Goal: Task Accomplishment & Management: Use online tool/utility

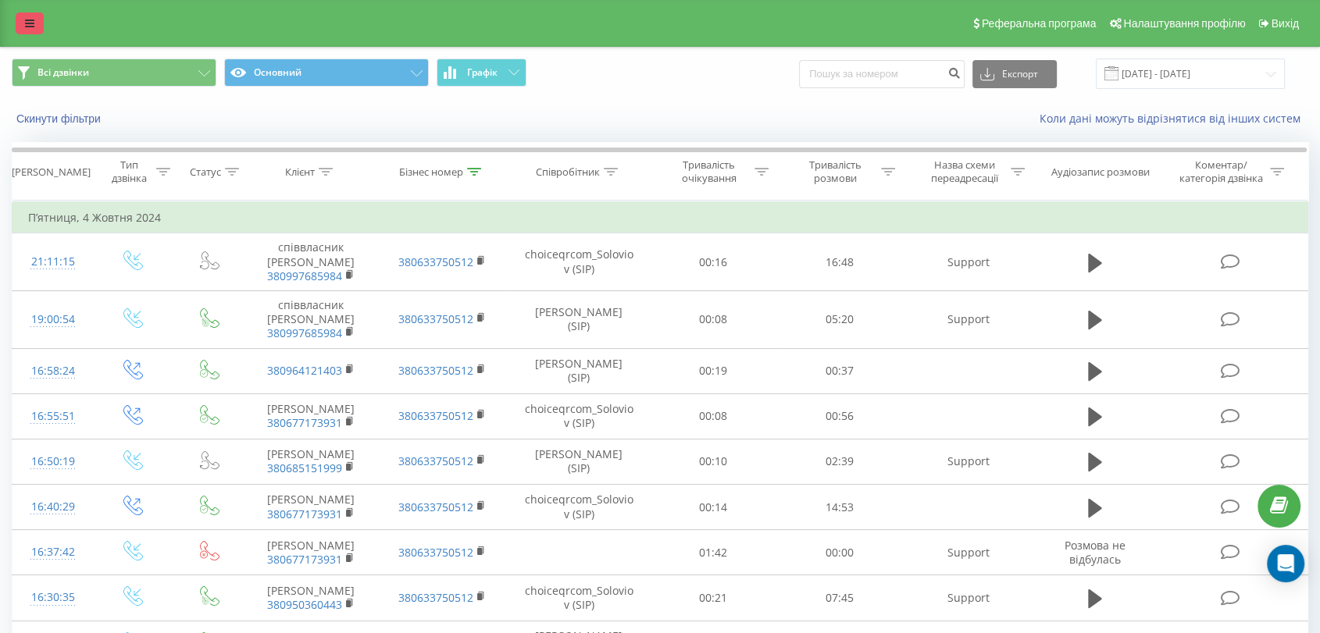
click at [20, 22] on link at bounding box center [30, 23] width 28 height 22
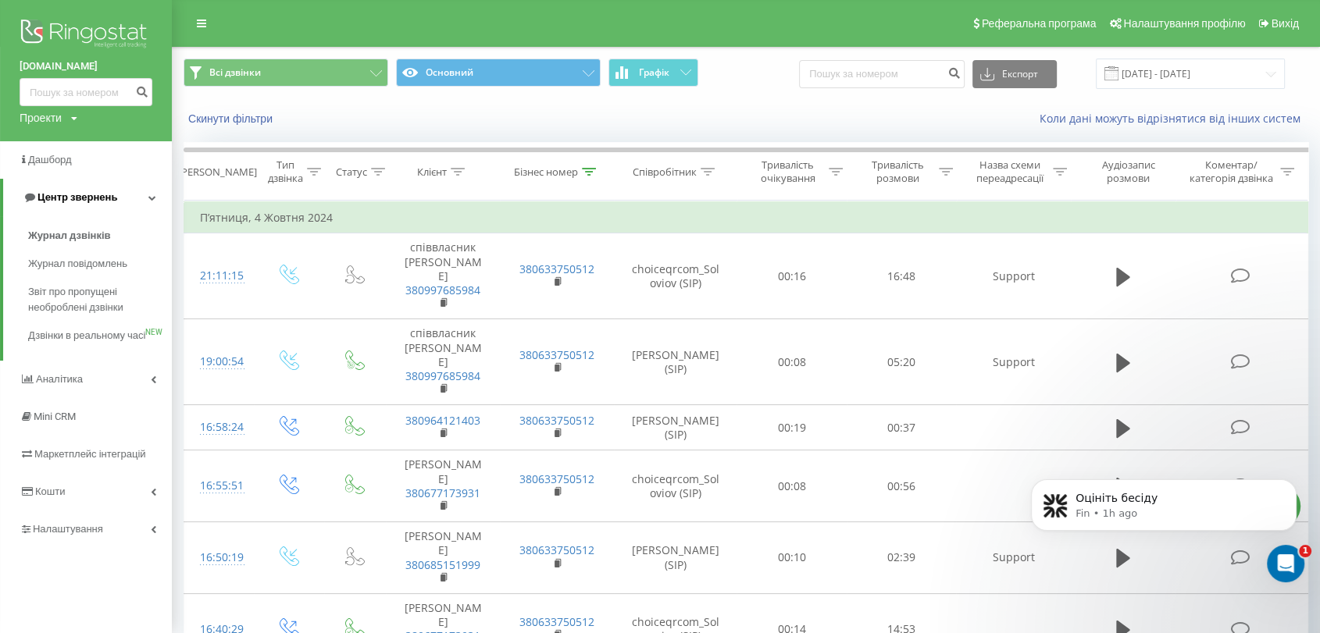
click at [148, 195] on icon at bounding box center [152, 198] width 8 height 8
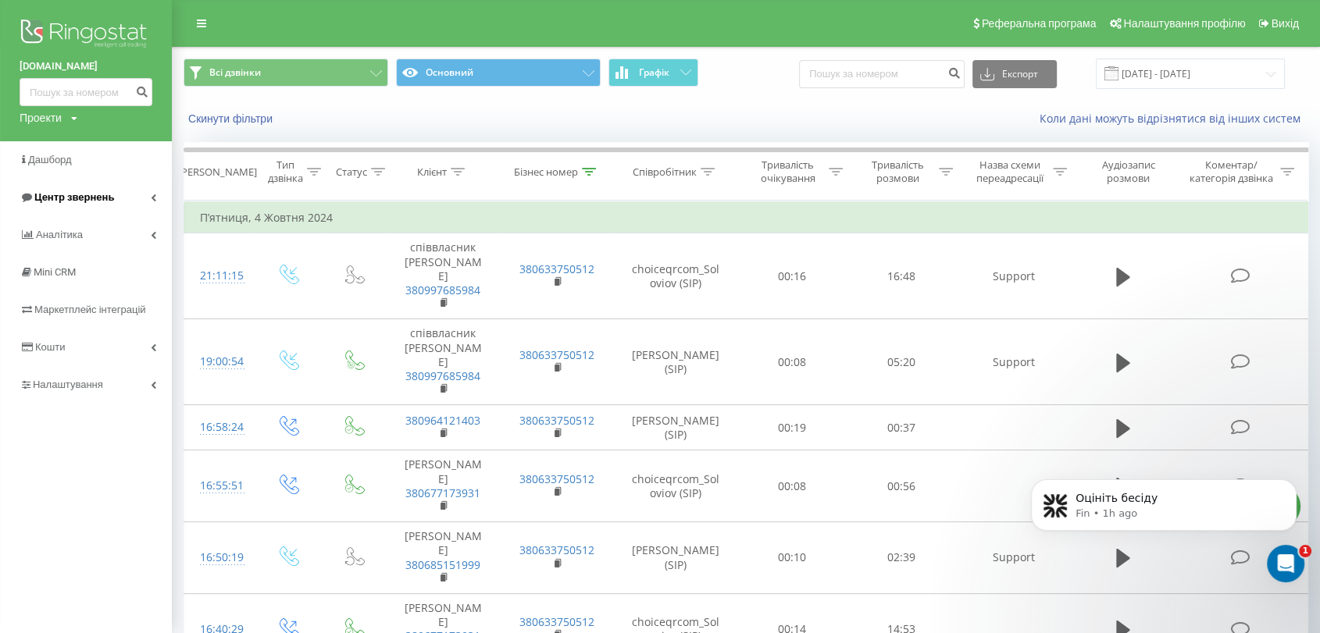
click at [151, 197] on icon at bounding box center [153, 198] width 5 height 8
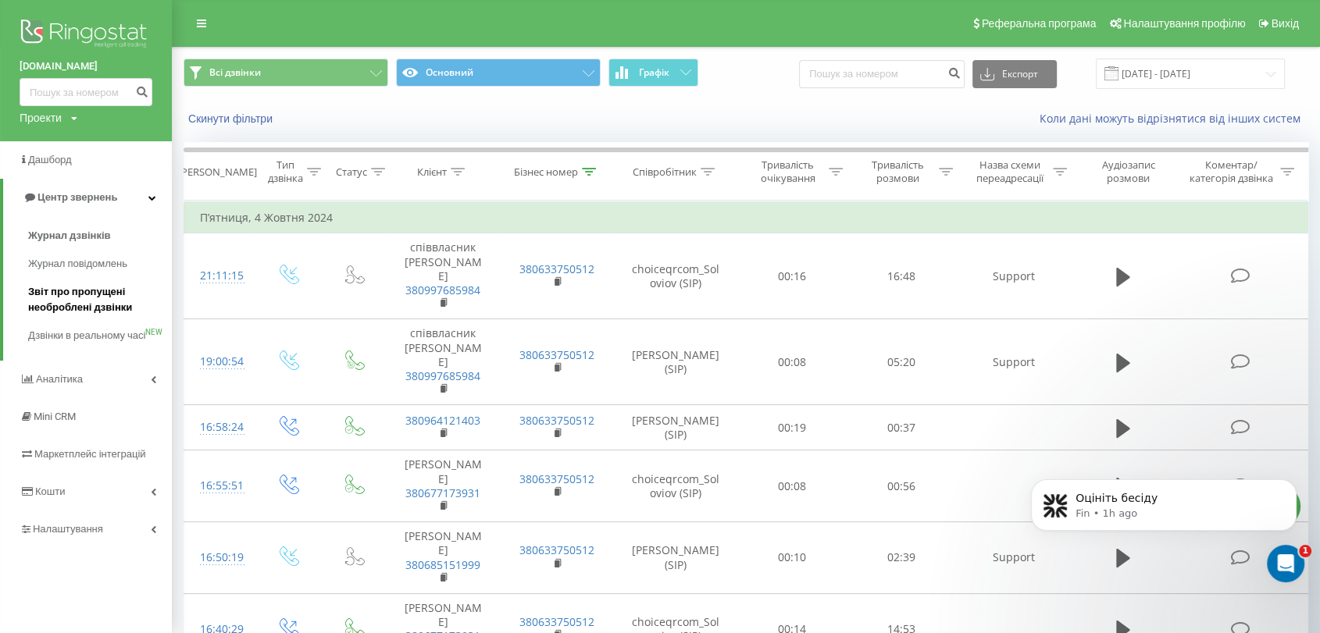
click at [89, 297] on span "Звіт про пропущені необроблені дзвінки" at bounding box center [96, 299] width 136 height 31
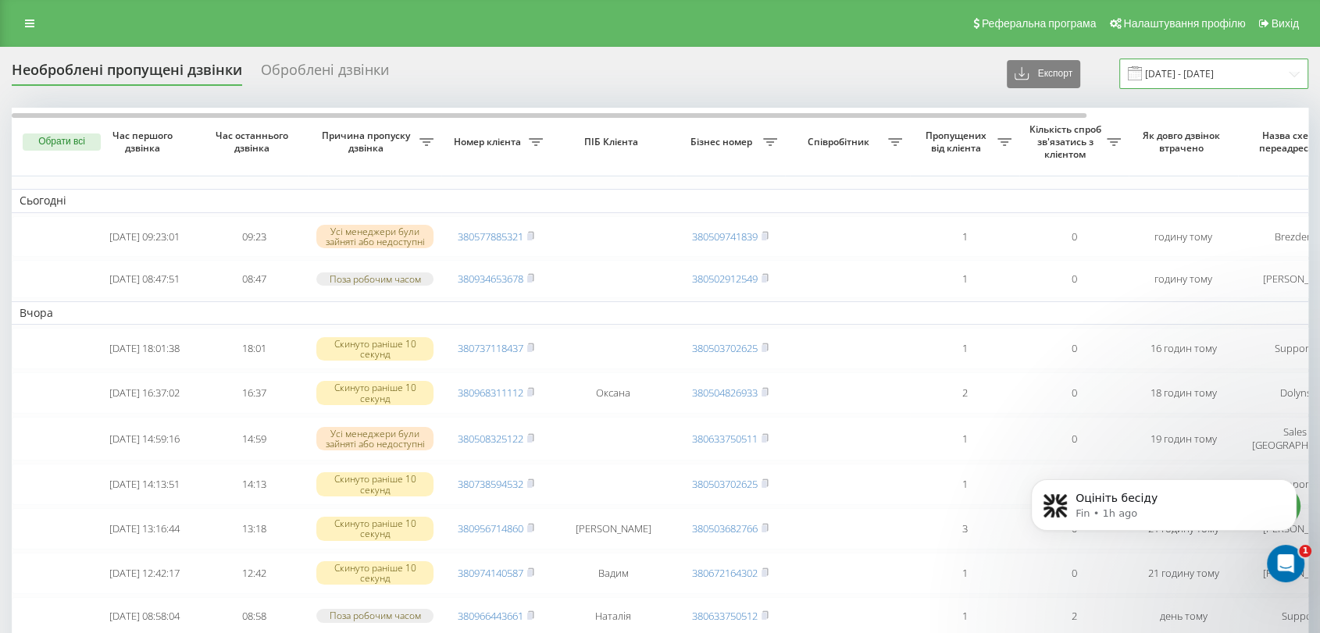
click at [1221, 77] on input "[DATE] - [DATE]" at bounding box center [1213, 74] width 189 height 30
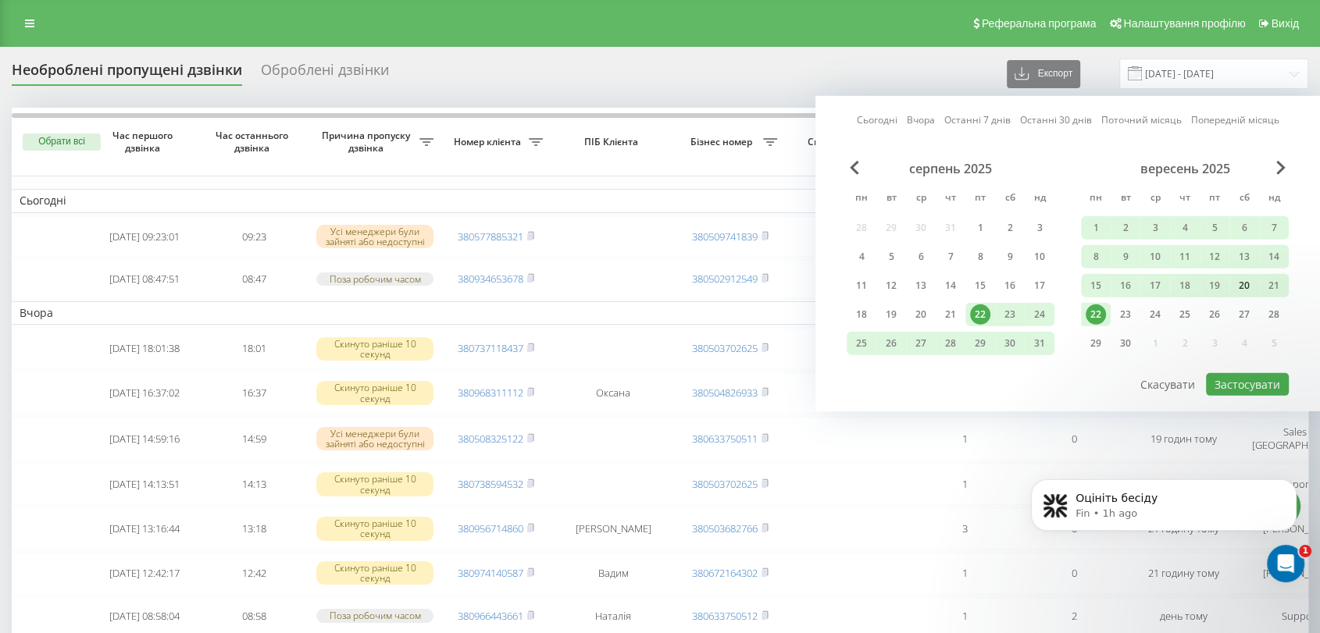
click at [1239, 283] on div "20" at bounding box center [1244, 286] width 20 height 20
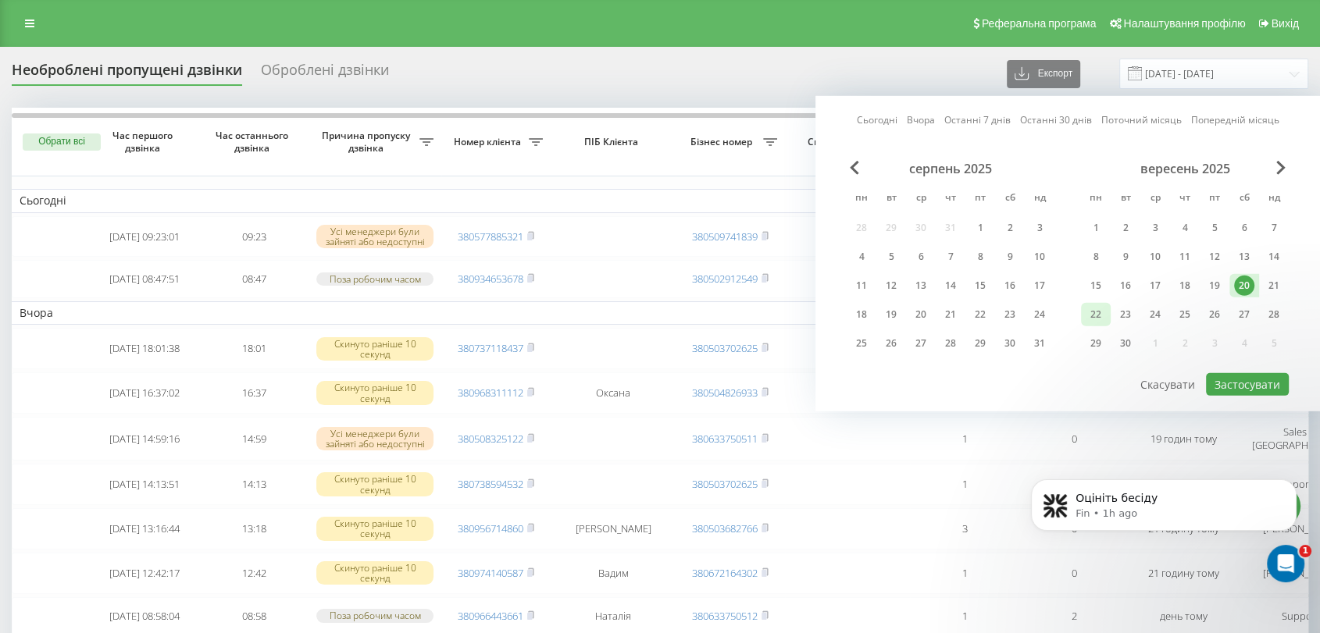
click at [1100, 313] on div "22" at bounding box center [1095, 315] width 20 height 20
click at [1246, 280] on div "20" at bounding box center [1244, 286] width 20 height 20
click at [1262, 373] on button "Застосувати" at bounding box center [1247, 384] width 83 height 23
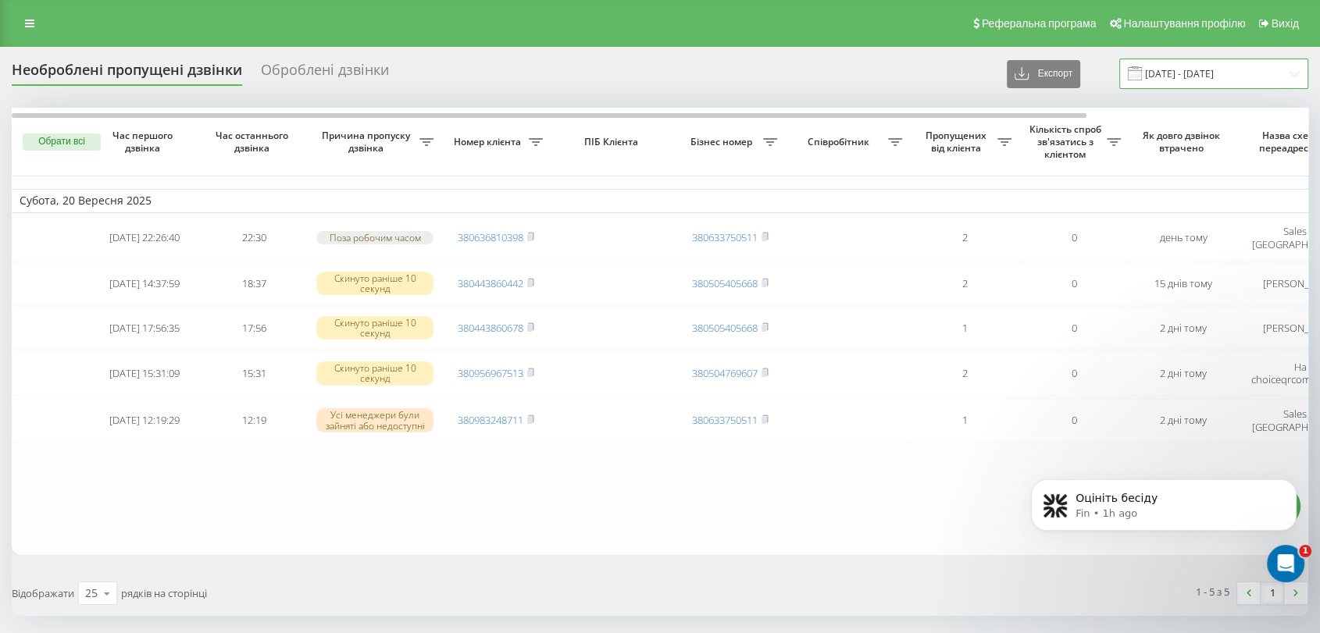
click at [1187, 65] on input "20.09.2025 - 20.09.2025" at bounding box center [1213, 74] width 189 height 30
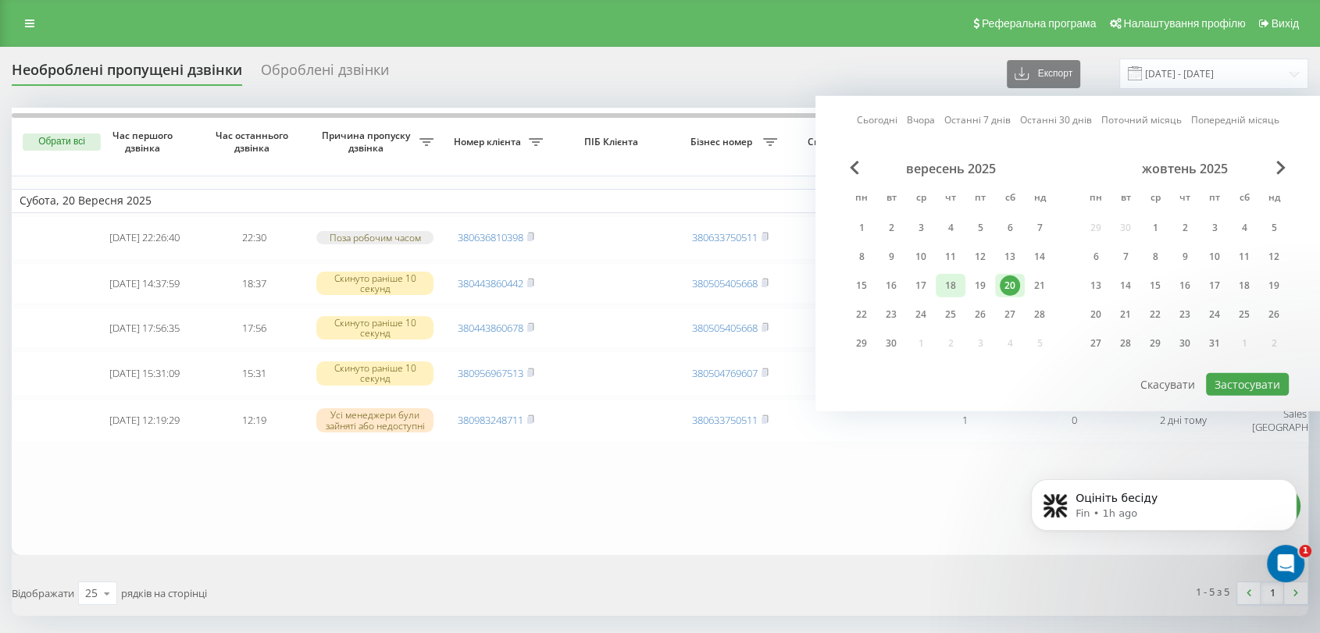
click at [954, 282] on div "18" at bounding box center [950, 286] width 20 height 20
click at [868, 308] on div "22" at bounding box center [861, 315] width 20 height 20
click at [1258, 378] on button "Застосувати" at bounding box center [1247, 384] width 83 height 23
type input "18.09.2025 - 22.09.2025"
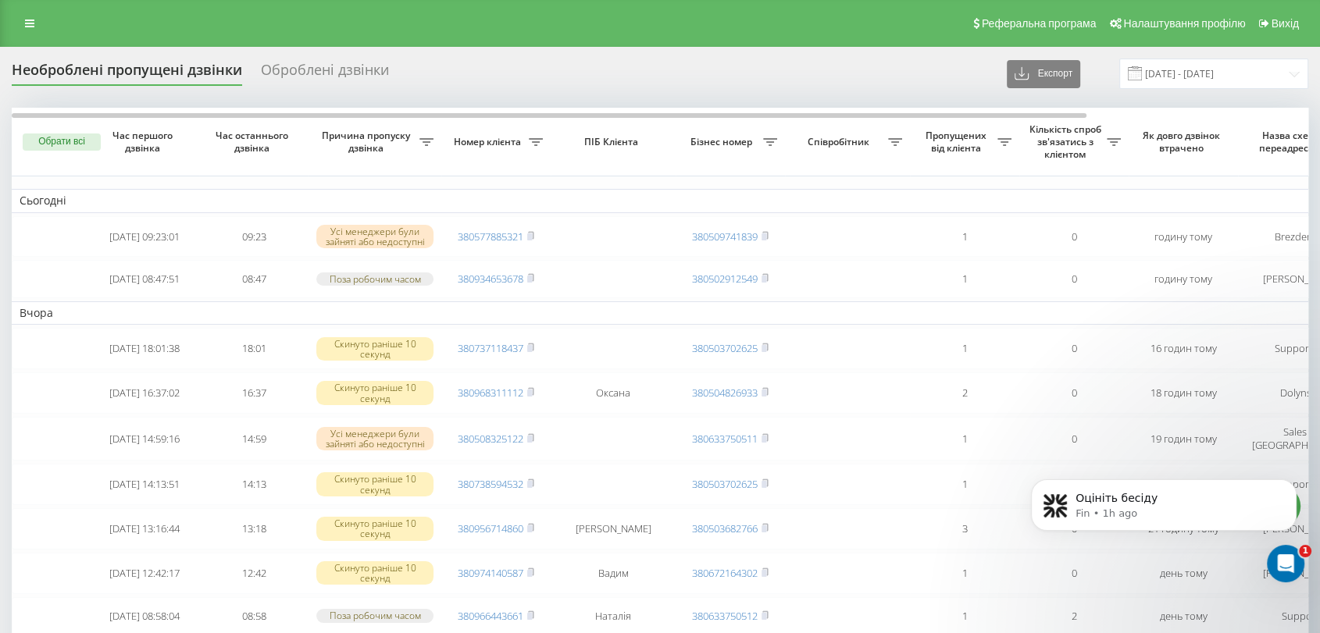
click at [294, 73] on div "Оброблені дзвінки" at bounding box center [325, 74] width 128 height 24
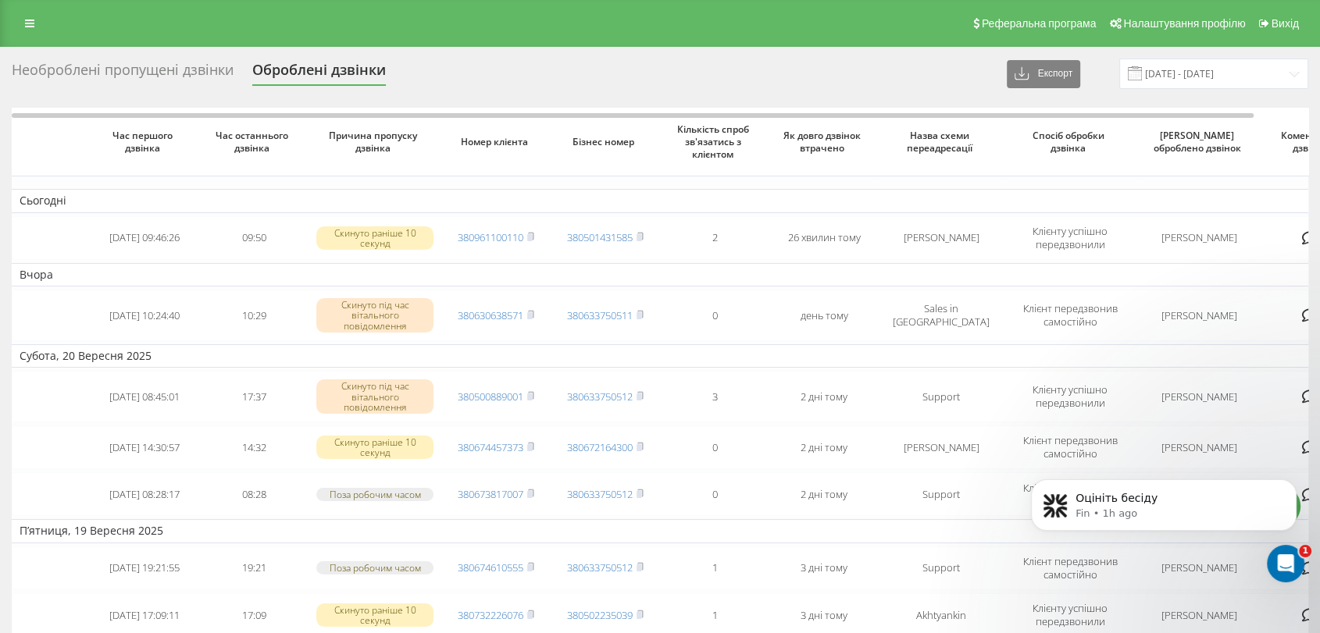
click at [153, 64] on div "Необроблені пропущені дзвінки" at bounding box center [123, 74] width 222 height 24
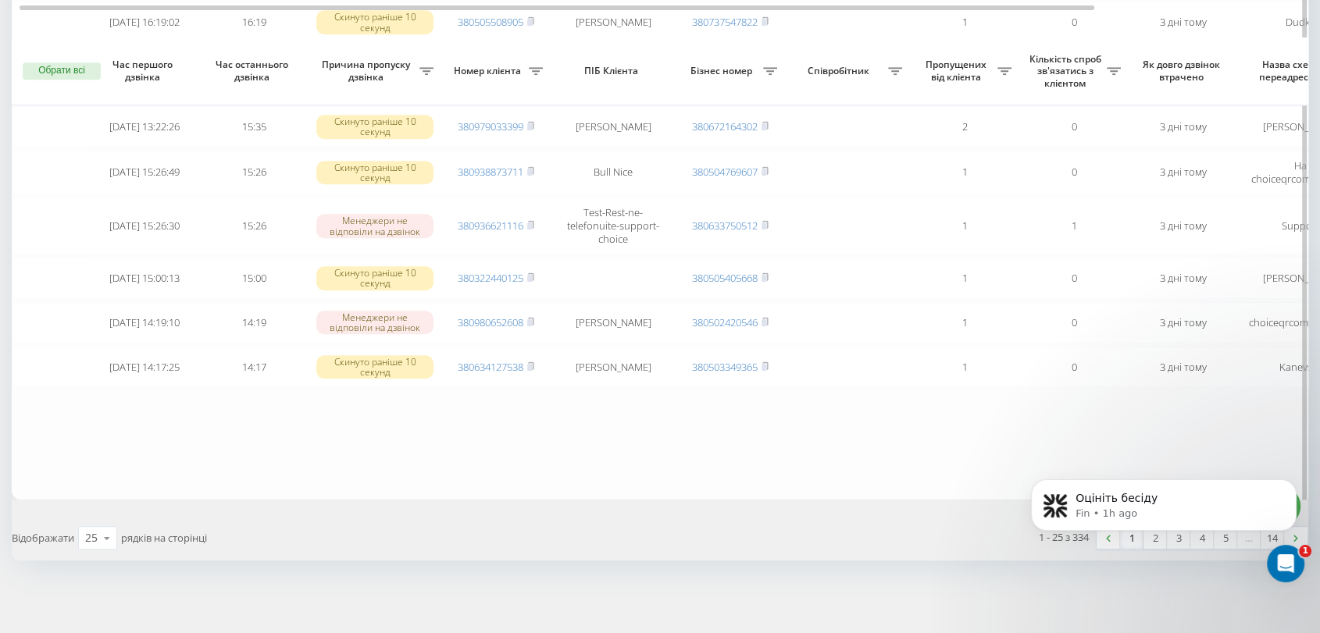
scroll to position [1093, 0]
click at [1150, 540] on body "Оцініть бесіду Fin • 1h ago" at bounding box center [1164, 519] width 300 height 132
click at [1156, 538] on body "Оцініть бесіду Fin • 1h ago" at bounding box center [1164, 519] width 300 height 132
click at [1153, 538] on body "Оцініть бесіду Fin • 1h ago" at bounding box center [1164, 519] width 300 height 132
click at [1288, 483] on icon "Dismiss notification" at bounding box center [1292, 483] width 9 height 9
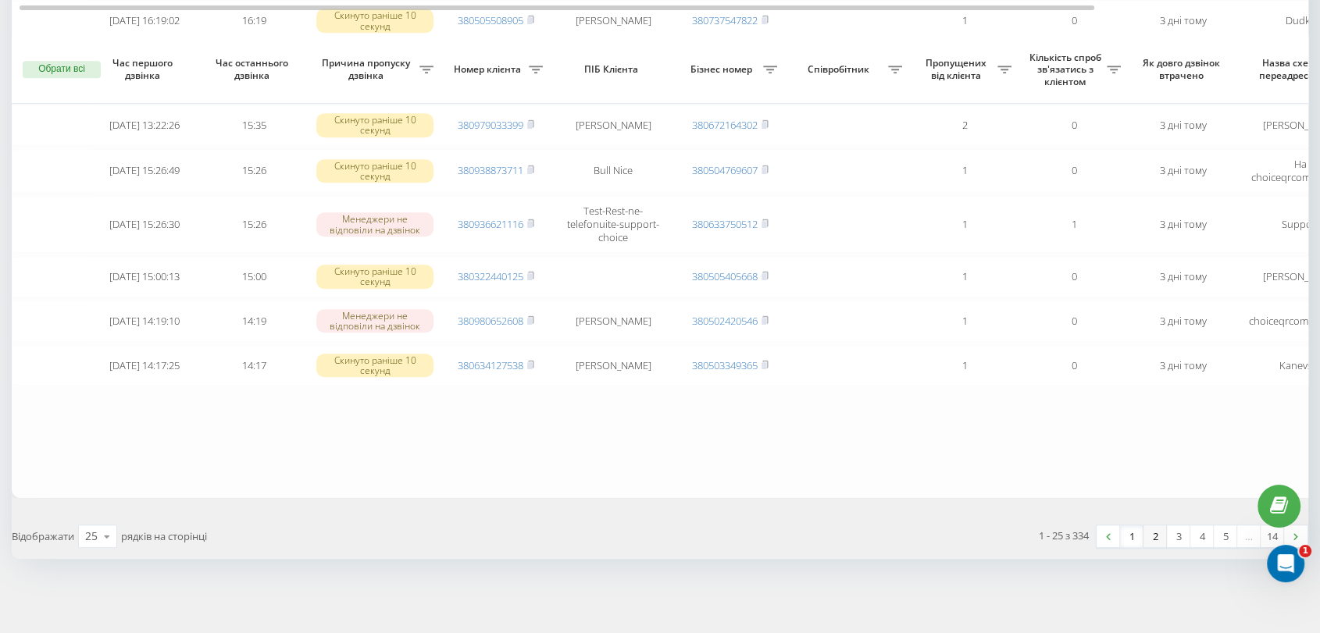
click at [1155, 537] on link "2" at bounding box center [1154, 537] width 23 height 22
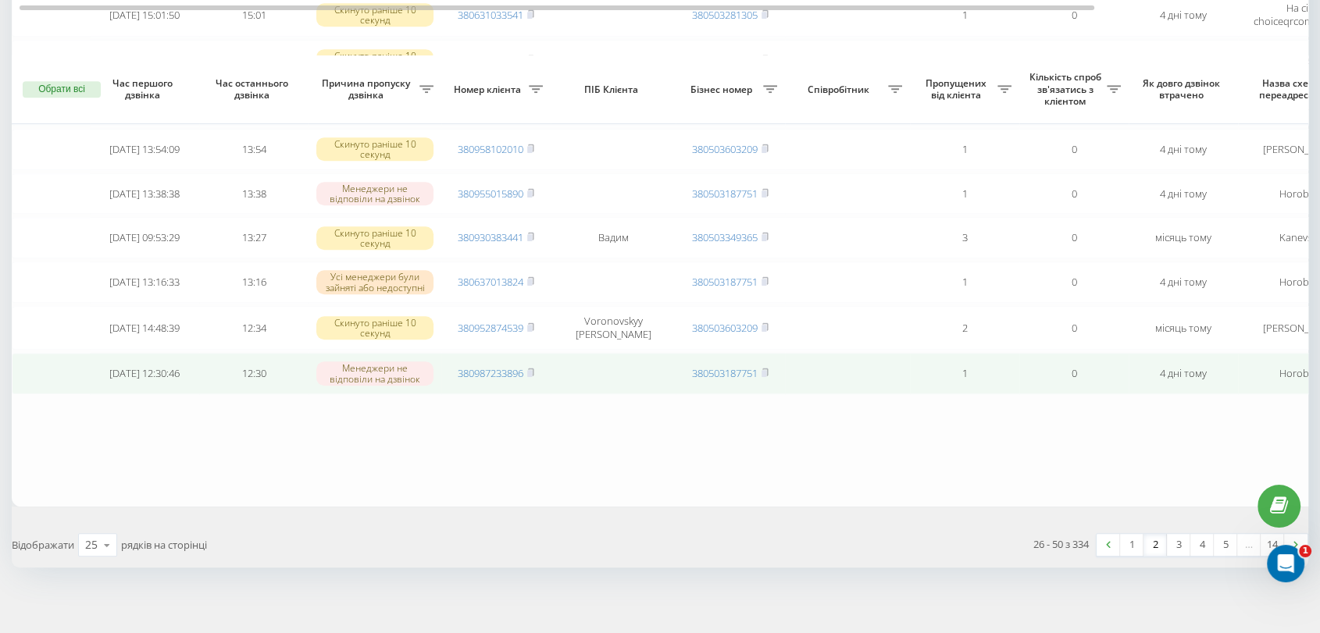
scroll to position [1027, 0]
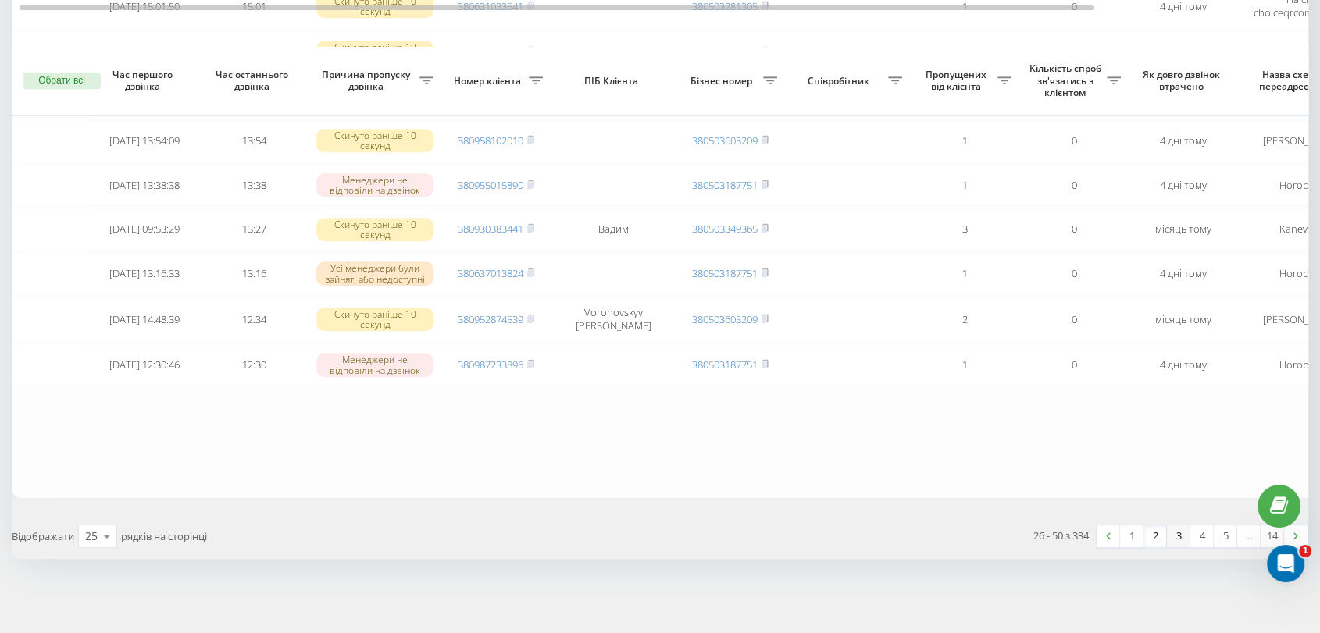
click at [1173, 540] on link "3" at bounding box center [1178, 537] width 23 height 22
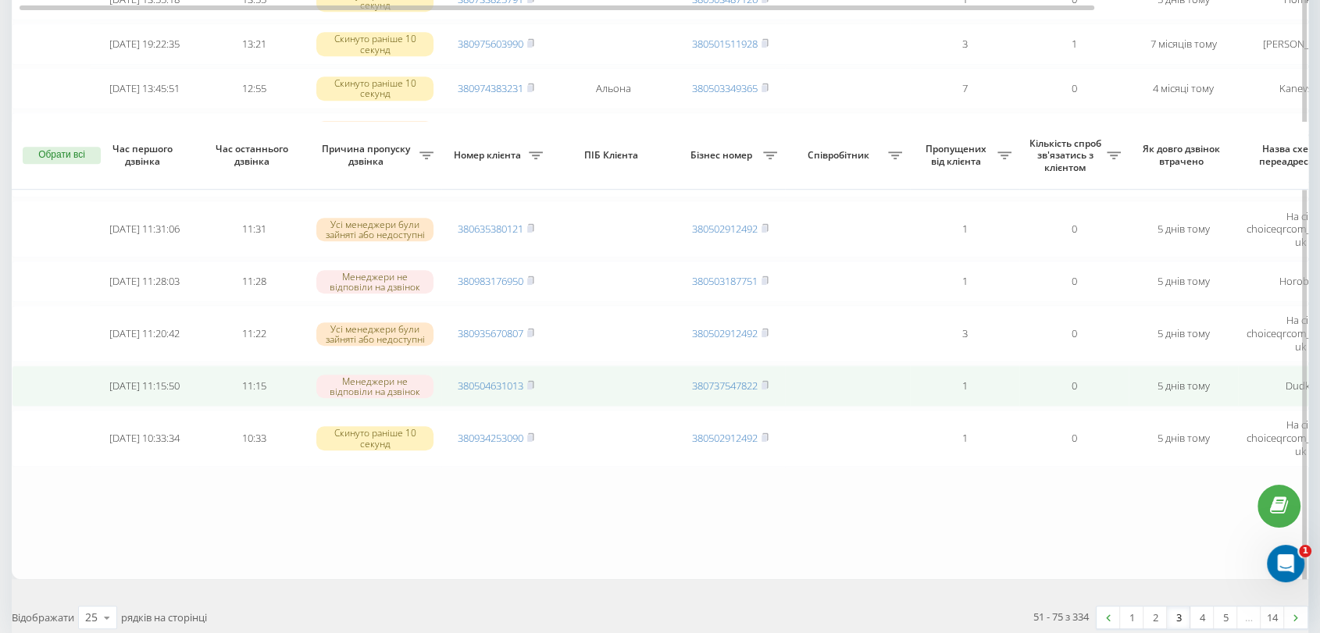
scroll to position [1053, 0]
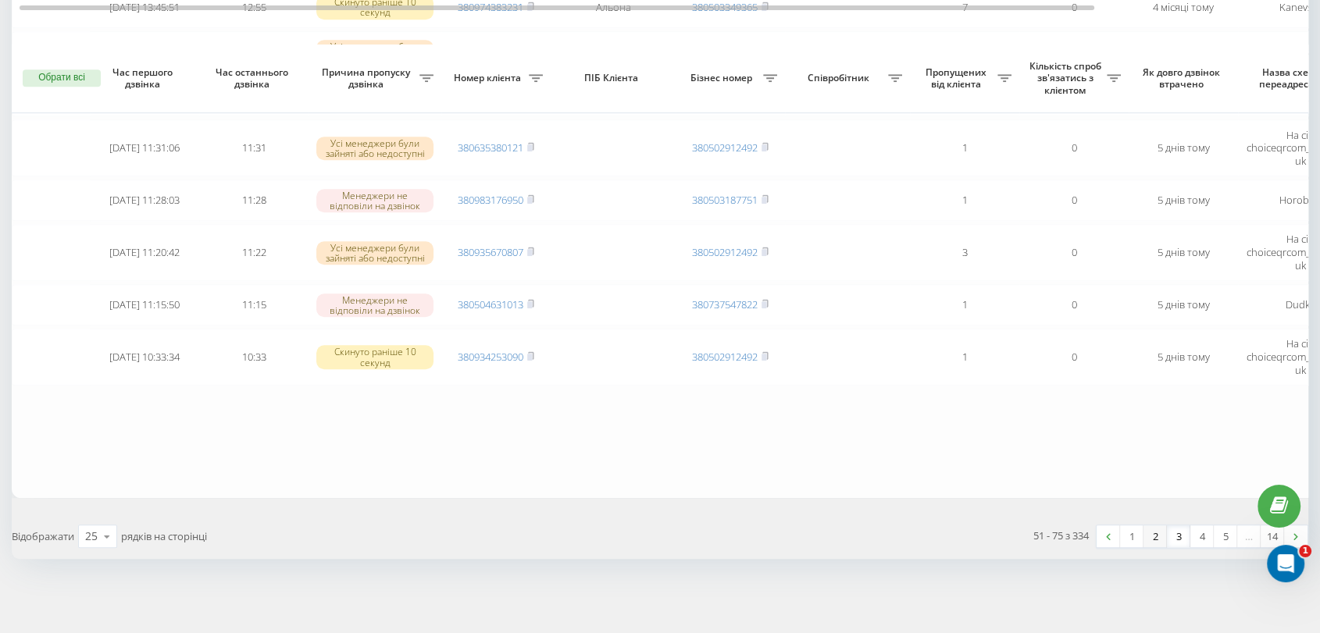
click at [1160, 537] on link "2" at bounding box center [1154, 537] width 23 height 22
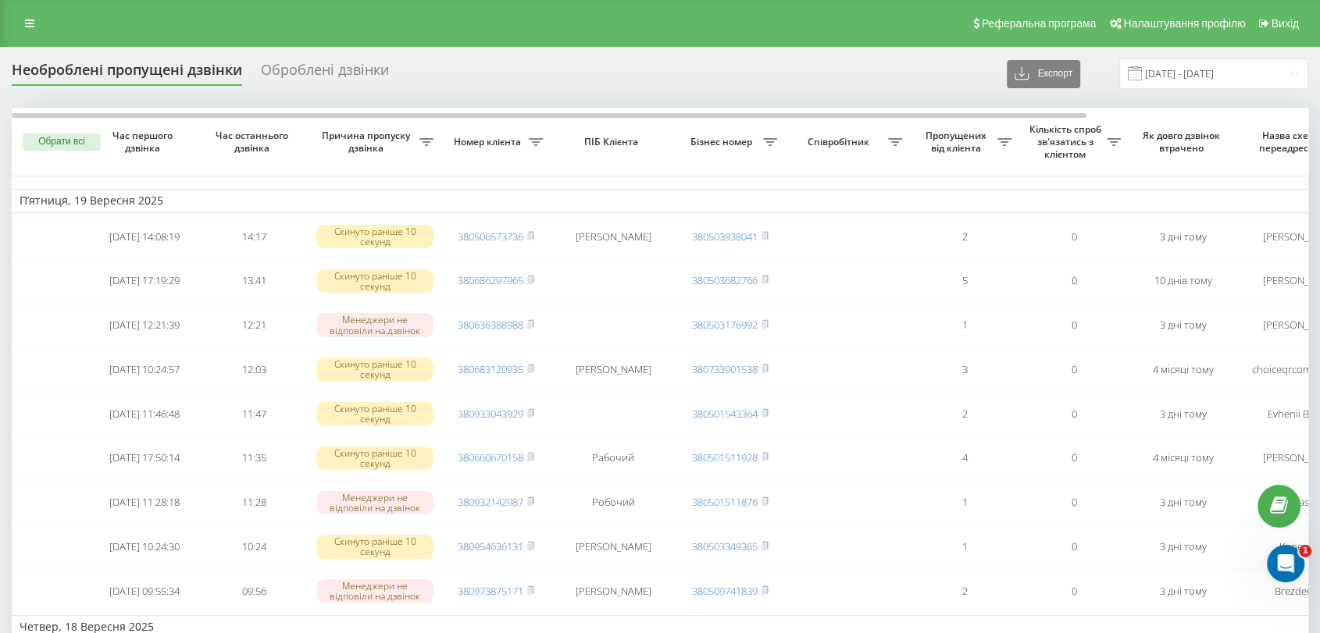
click at [290, 78] on div "Оброблені дзвінки" at bounding box center [325, 74] width 128 height 24
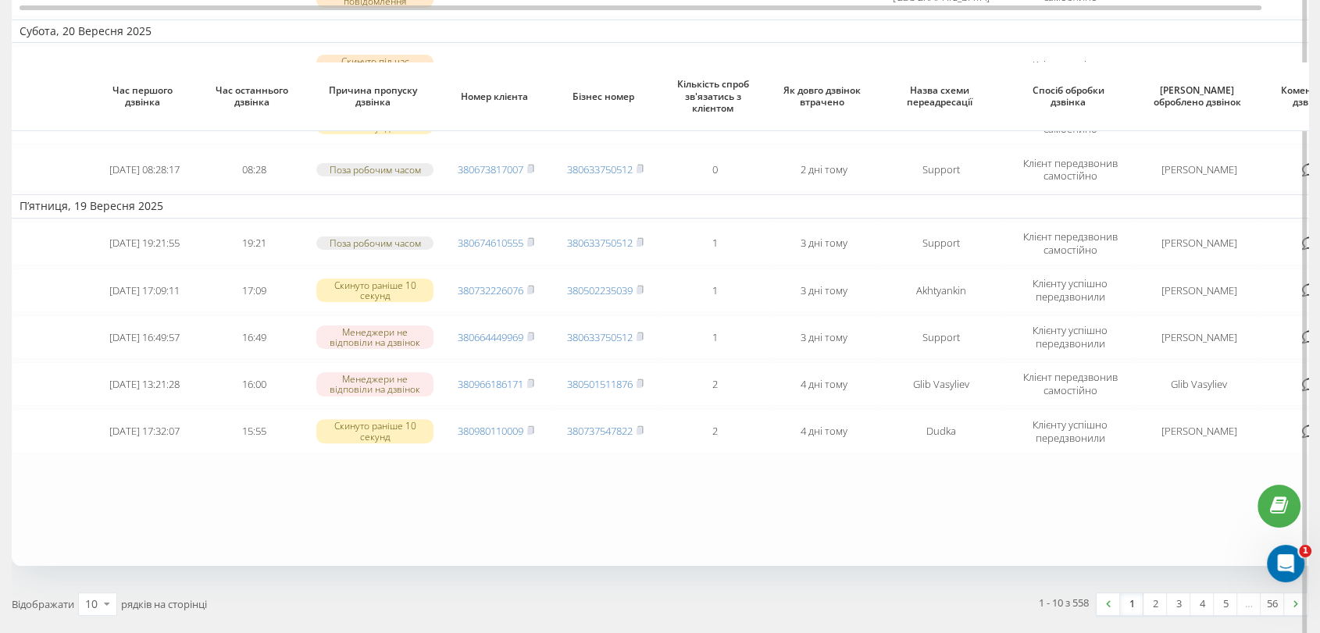
scroll to position [384, 0]
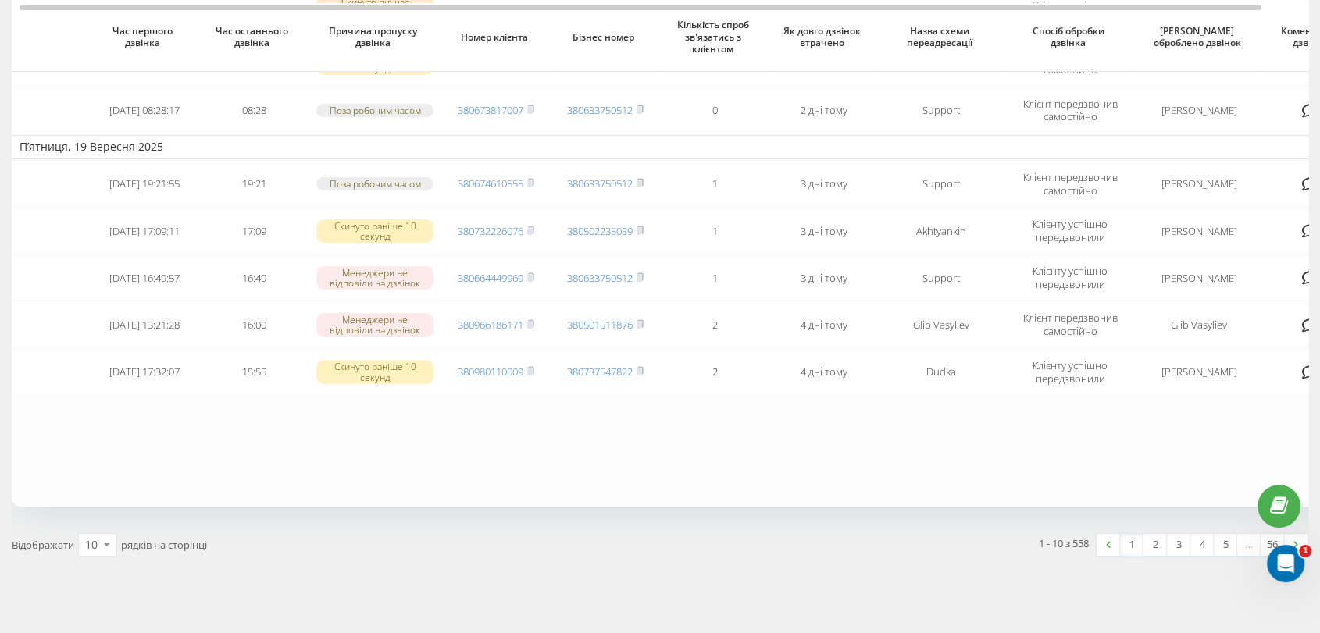
click at [1159, 538] on link "2" at bounding box center [1154, 545] width 23 height 22
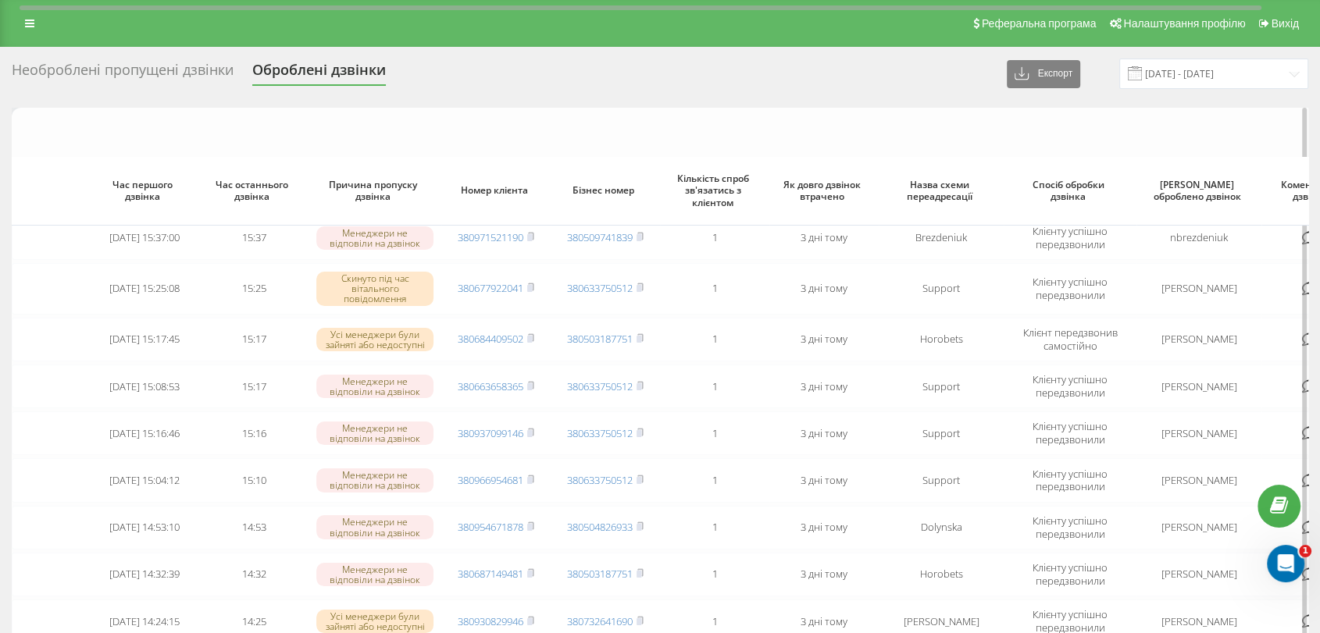
scroll to position [298, 0]
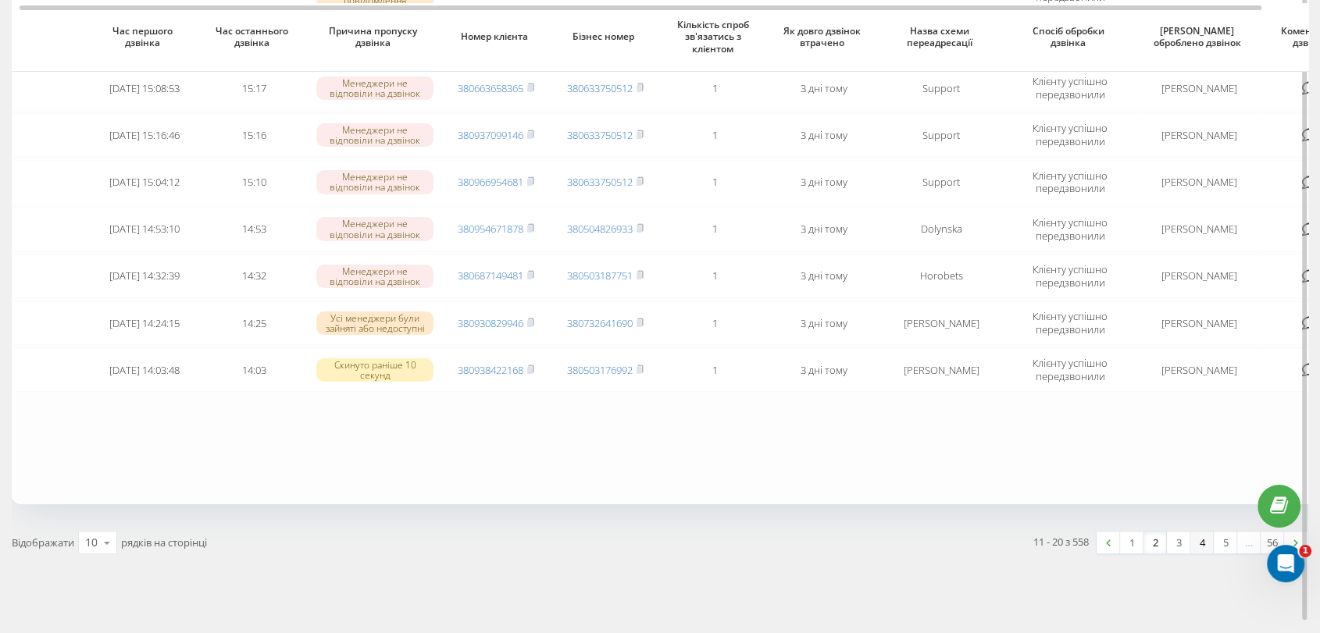
click at [1192, 533] on link "4" at bounding box center [1201, 543] width 23 height 22
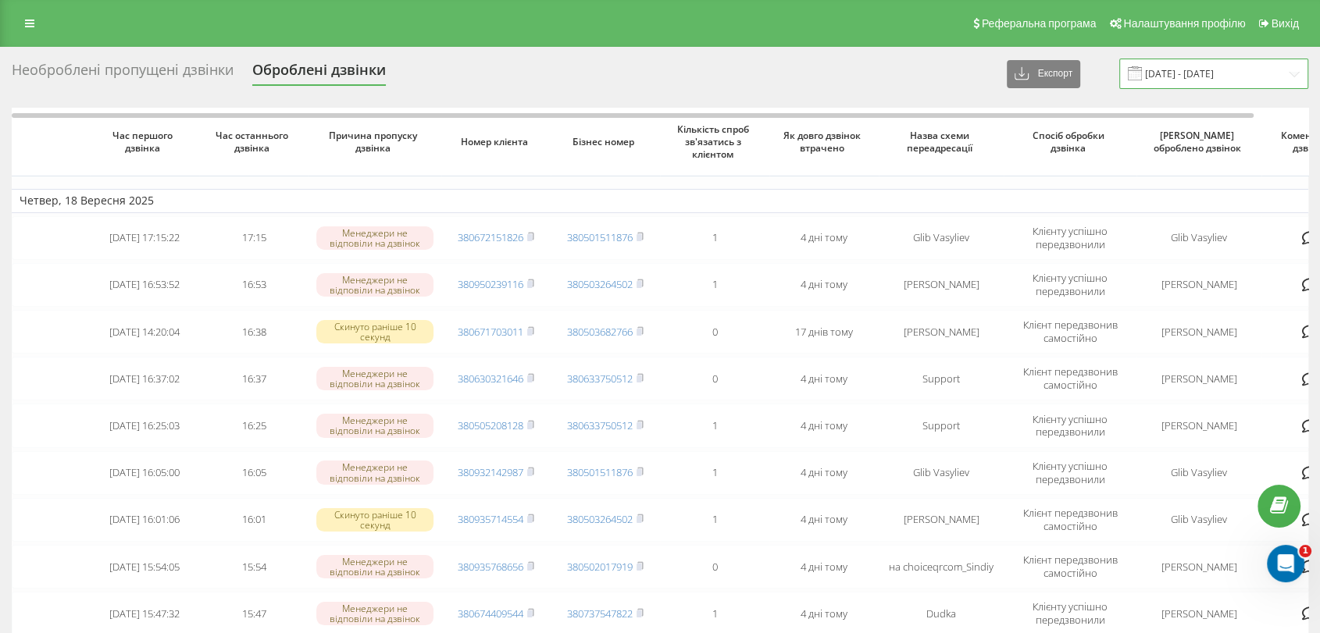
click at [1206, 70] on input "[DATE] - [DATE]" at bounding box center [1213, 74] width 189 height 30
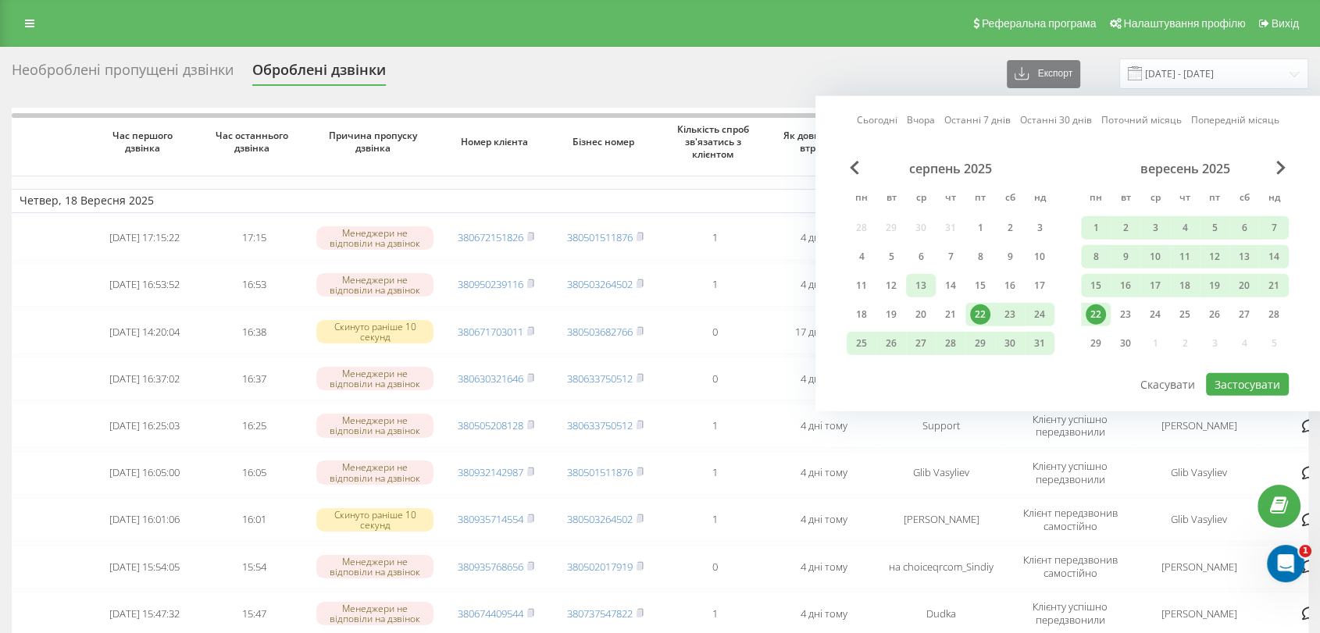
click at [923, 288] on div "13" at bounding box center [921, 286] width 20 height 20
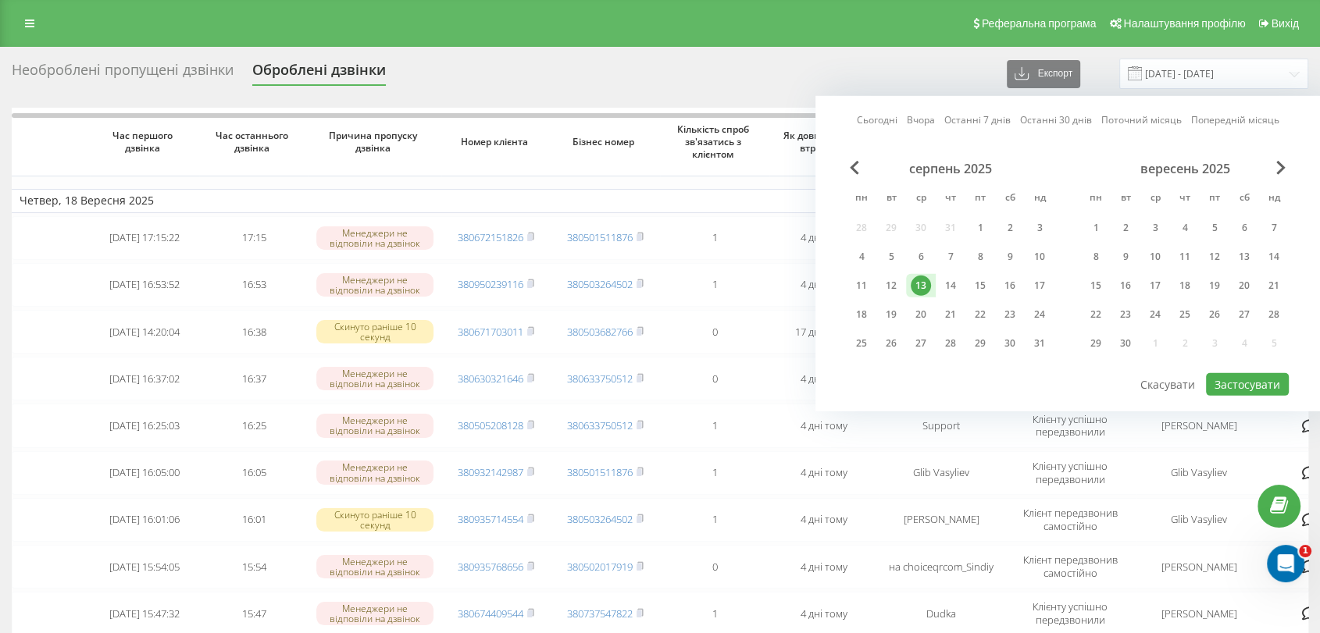
click at [923, 288] on div "13" at bounding box center [921, 286] width 20 height 20
click at [1249, 389] on button "Застосувати" at bounding box center [1247, 384] width 83 height 23
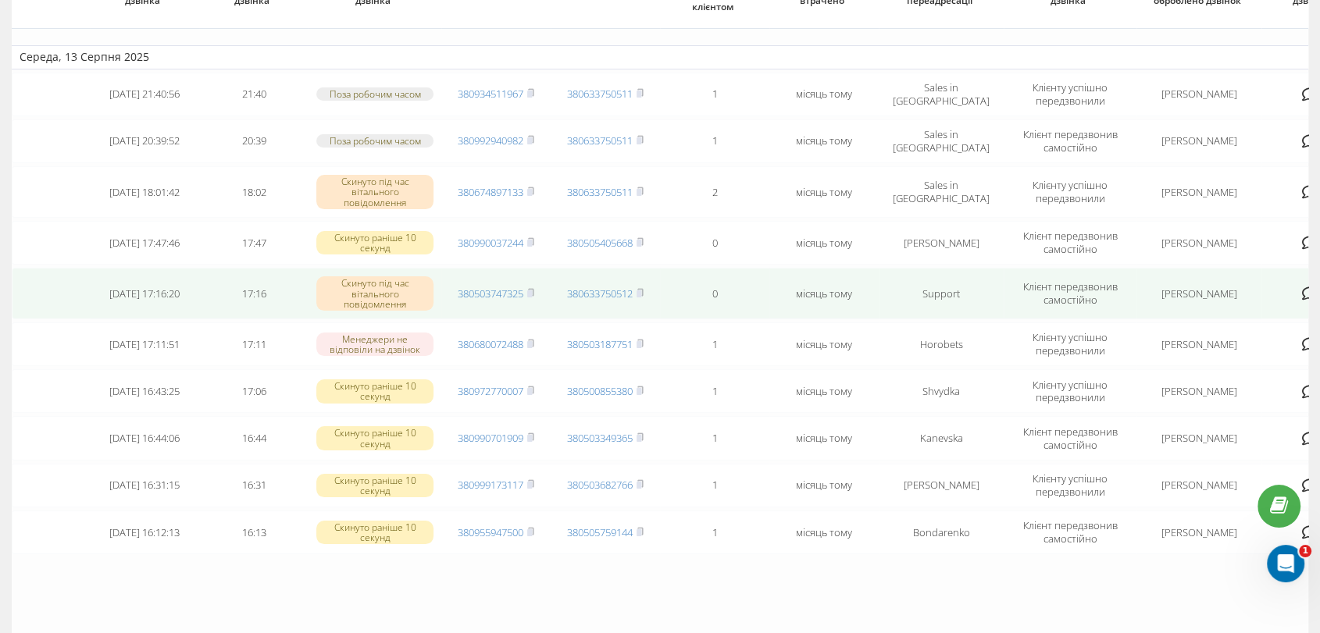
scroll to position [306, 0]
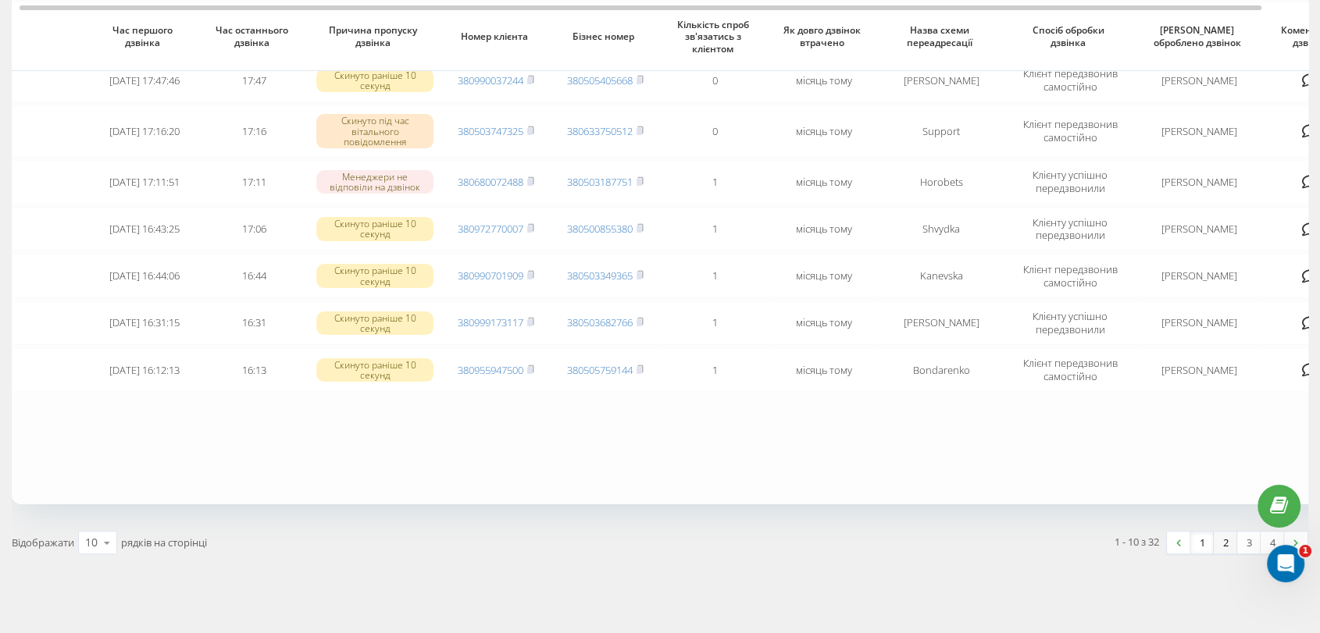
click at [1223, 536] on link "2" at bounding box center [1225, 543] width 23 height 22
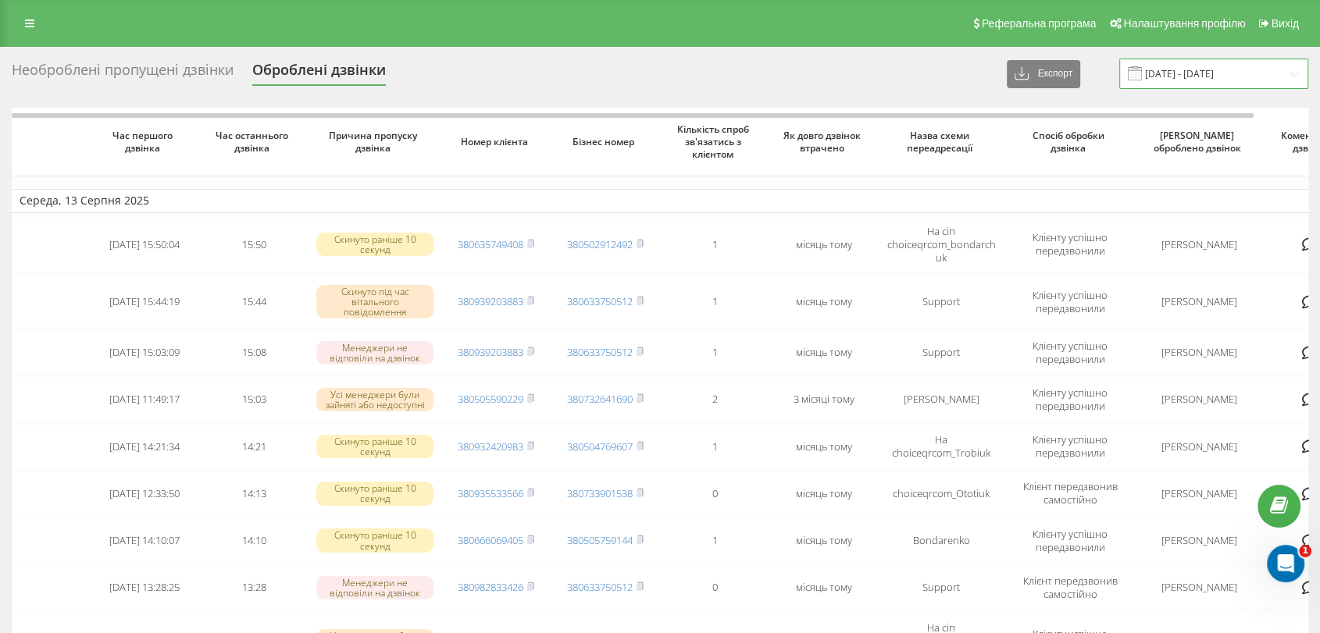
click at [1179, 77] on input "[DATE] - [DATE]" at bounding box center [1213, 74] width 189 height 30
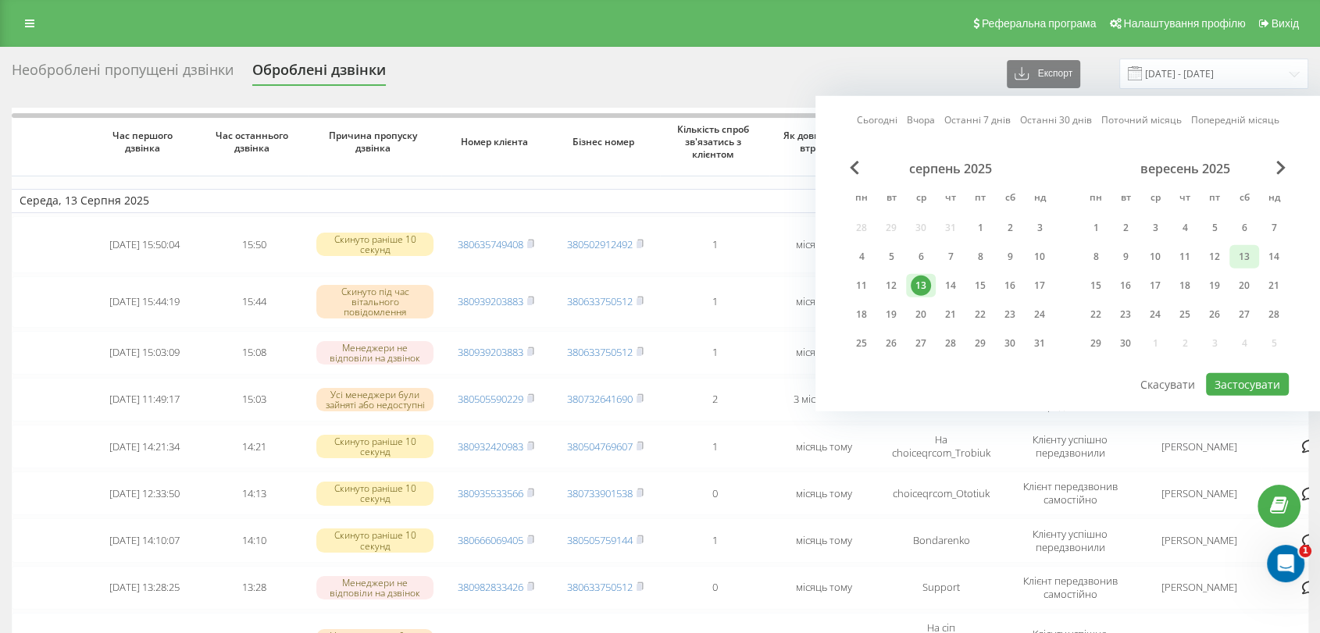
click at [1248, 258] on div "13" at bounding box center [1244, 257] width 20 height 20
click at [1241, 382] on button "Застосувати" at bounding box center [1247, 384] width 83 height 23
type input "[DATE] - [DATE]"
